Goal: Task Accomplishment & Management: Manage account settings

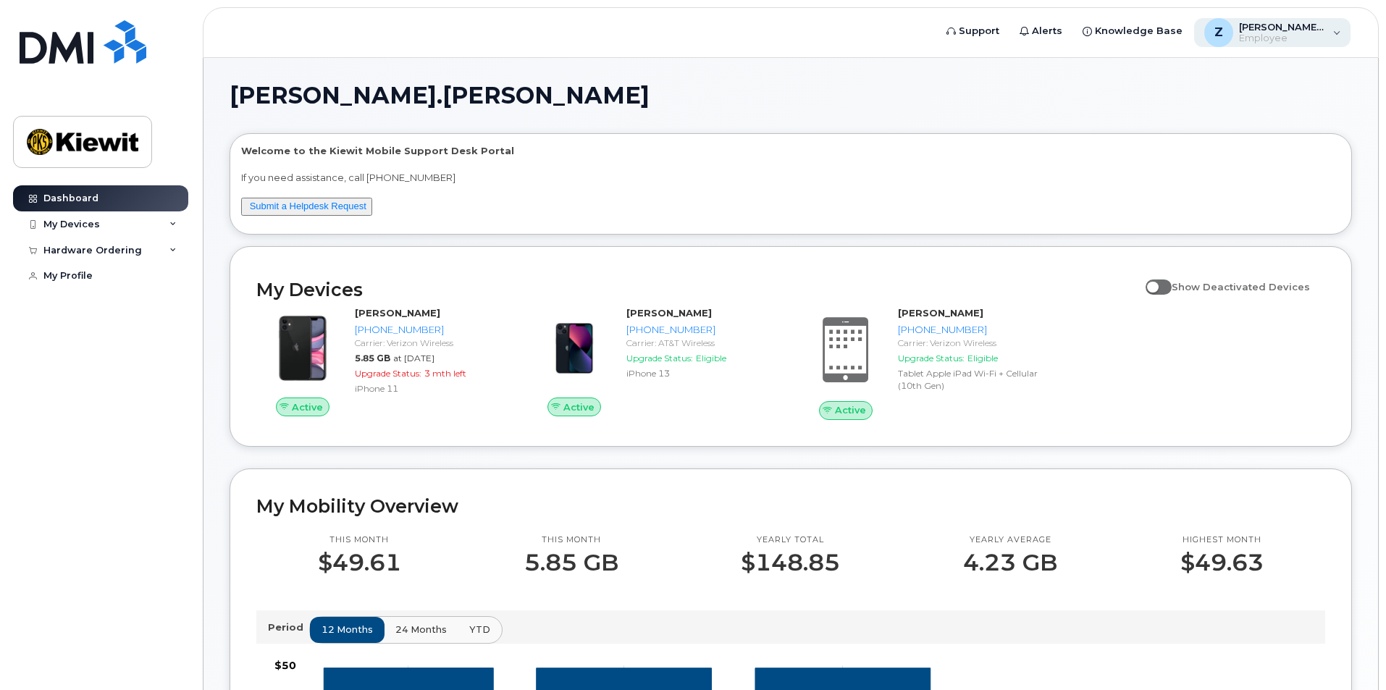
click at [1342, 33] on div "Z [PERSON_NAME].[PERSON_NAME] Employee" at bounding box center [1272, 32] width 157 height 29
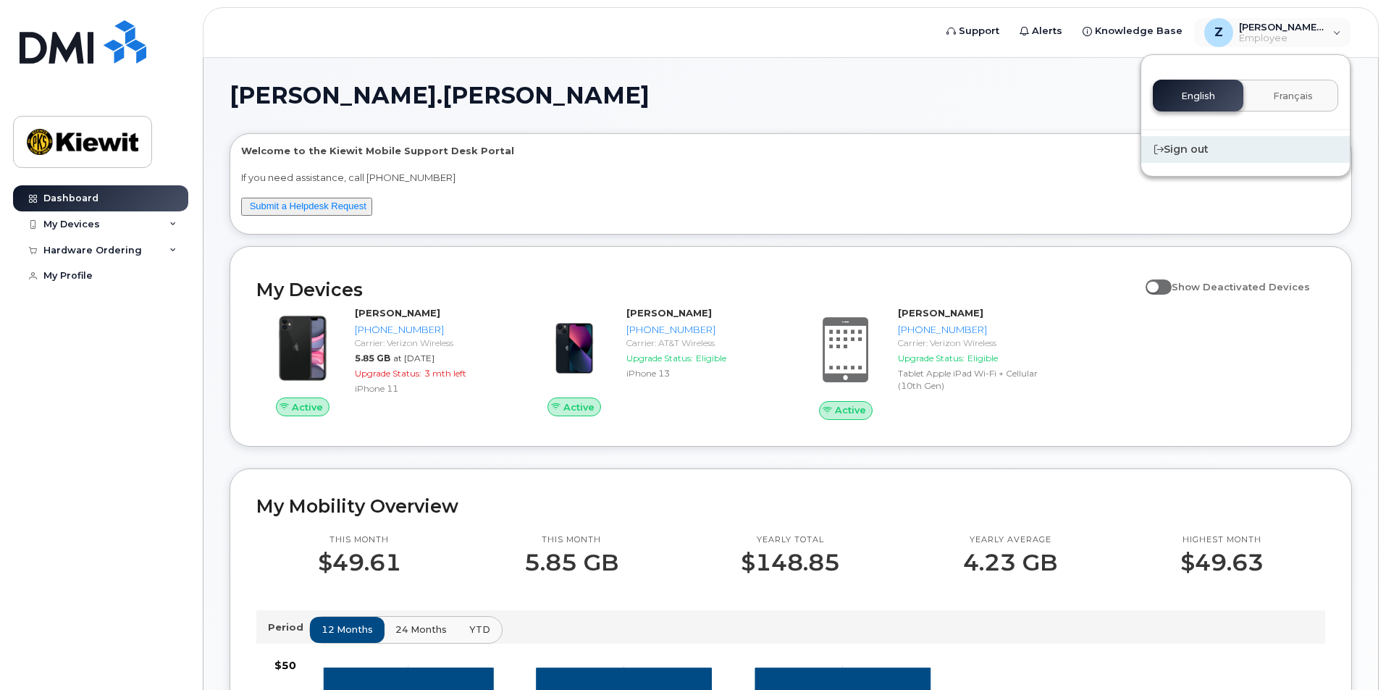
click at [1199, 148] on div "Sign out" at bounding box center [1245, 149] width 209 height 27
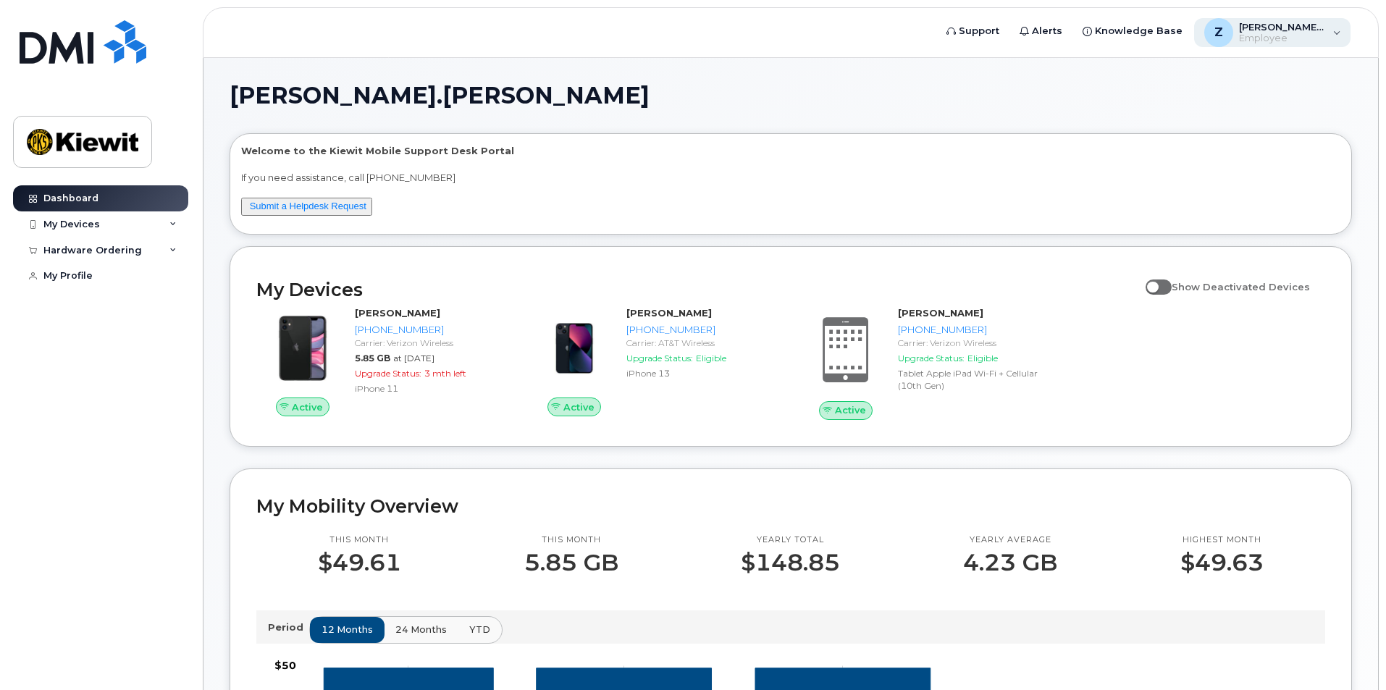
click at [1269, 40] on span "Employee" at bounding box center [1282, 39] width 87 height 12
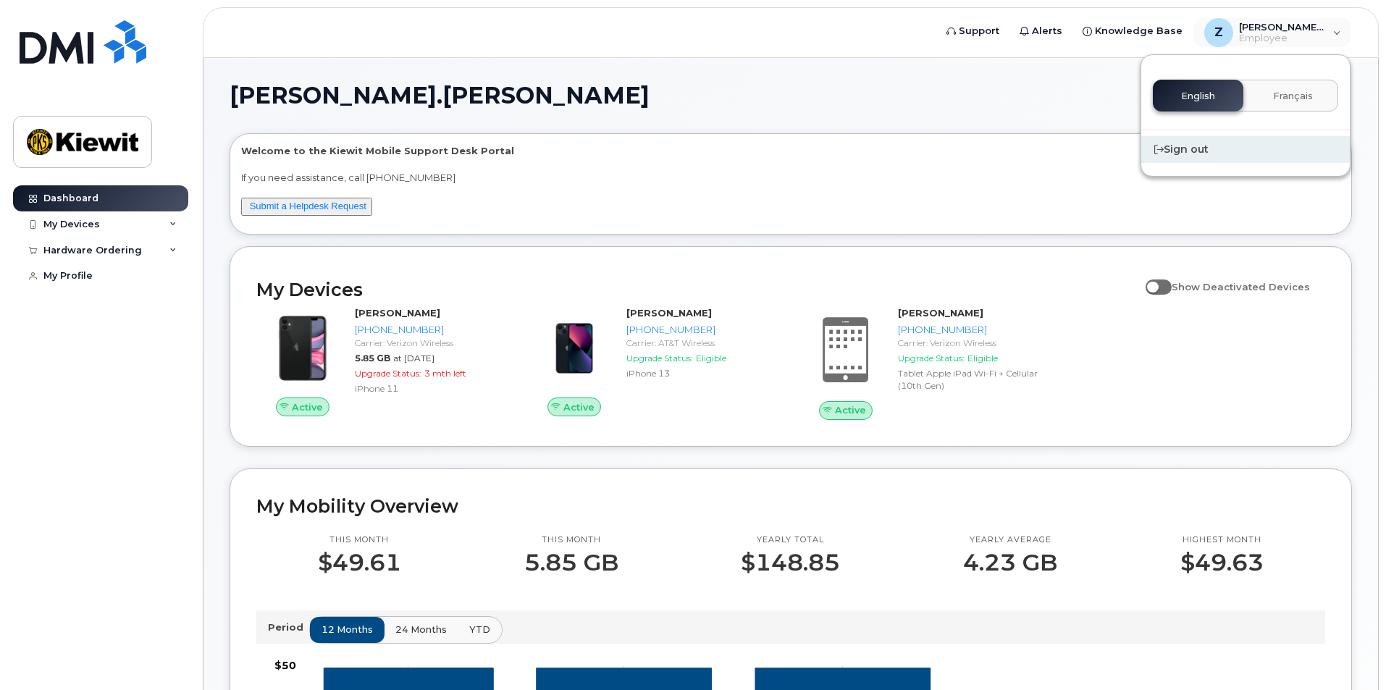
click at [1230, 148] on div "Sign out" at bounding box center [1245, 149] width 209 height 27
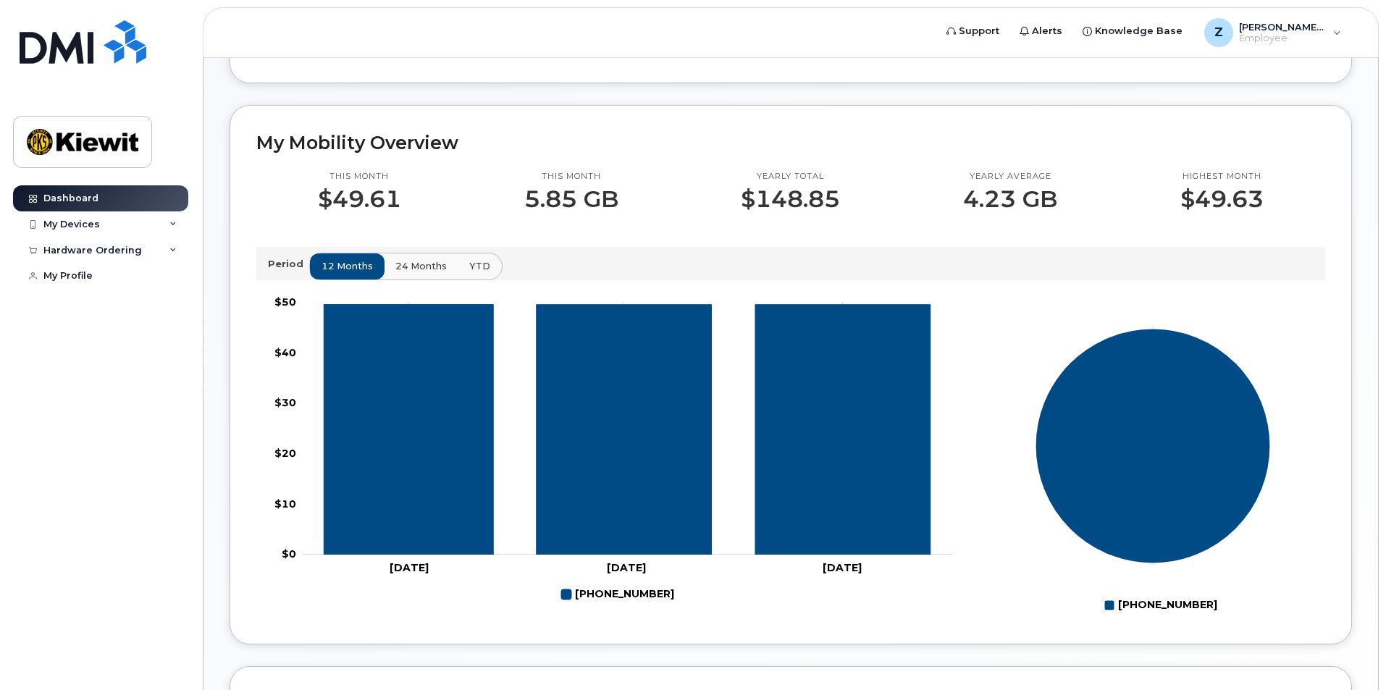
scroll to position [356, 0]
